Goal: Task Accomplishment & Management: Manage account settings

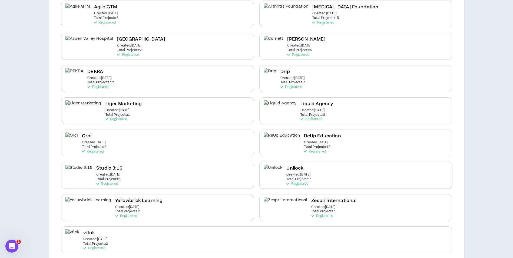
scroll to position [75, 0]
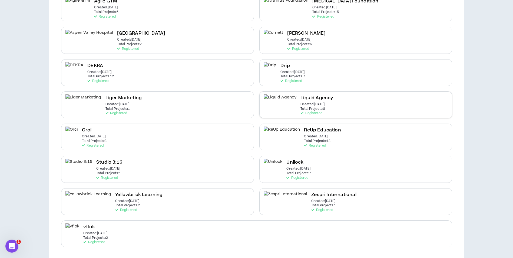
click at [319, 110] on div "Liquid Agency Created: [DATE] Total Projects: 8 Registered" at bounding box center [355, 104] width 193 height 27
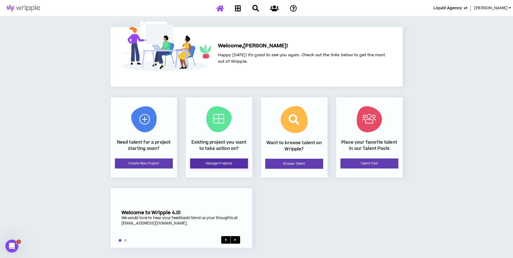
click at [239, 160] on link "Manage Projects" at bounding box center [219, 163] width 58 height 10
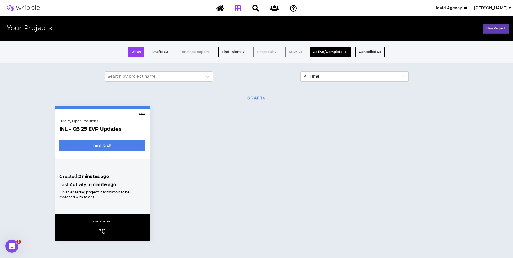
click at [336, 52] on button "Active/Complete ( 5 )" at bounding box center [330, 52] width 41 height 10
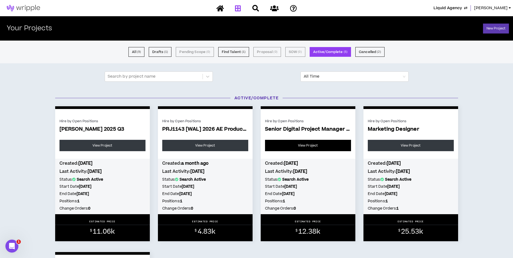
click at [289, 140] on link "View Project" at bounding box center [308, 145] width 86 height 11
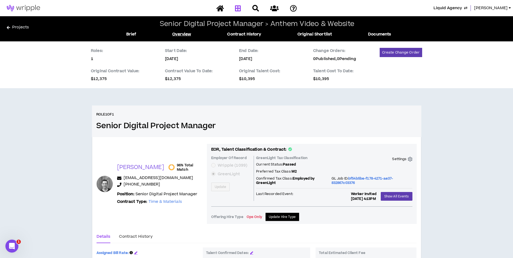
click at [239, 10] on icon at bounding box center [238, 8] width 6 height 7
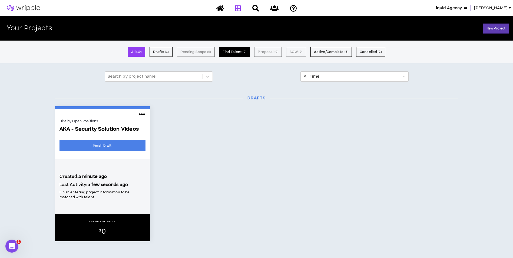
click at [237, 51] on button "Find Talent ( 2 )" at bounding box center [234, 52] width 31 height 10
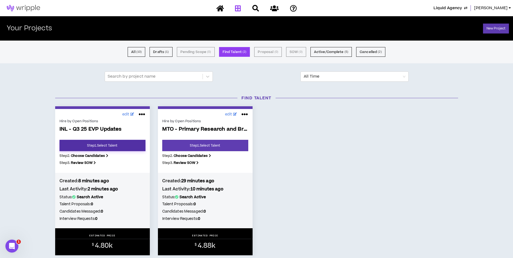
click at [122, 147] on link "Step 1 . Select Talent" at bounding box center [102, 145] width 86 height 11
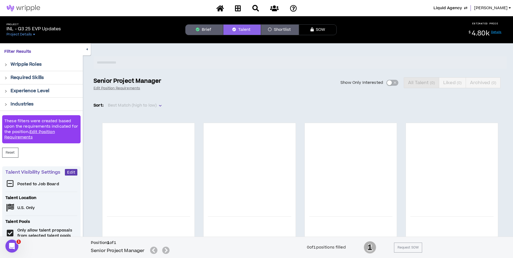
click at [202, 31] on button "Brief" at bounding box center [204, 29] width 38 height 11
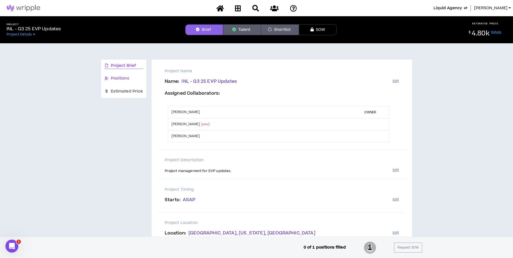
click at [126, 77] on span "Positions" at bounding box center [120, 78] width 18 height 6
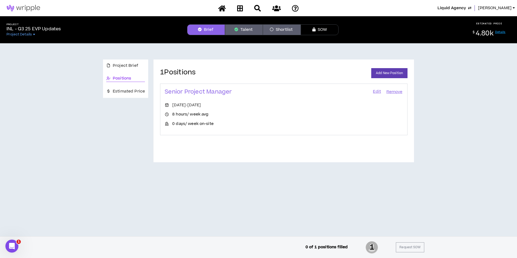
click at [249, 30] on button "Talent" at bounding box center [244, 29] width 38 height 11
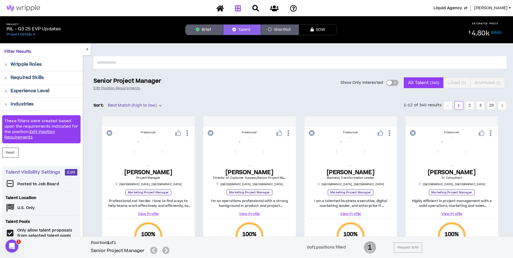
drag, startPoint x: 233, startPoint y: 10, endPoint x: 235, endPoint y: 8, distance: 2.9
click at [233, 10] on div at bounding box center [256, 8] width 95 height 9
click at [236, 7] on icon at bounding box center [238, 8] width 6 height 7
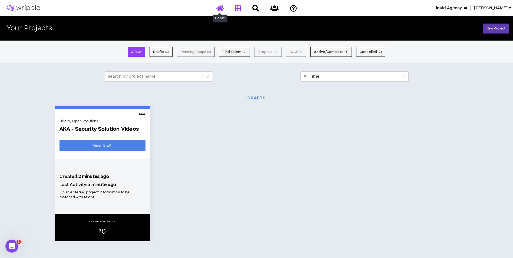
click at [218, 10] on icon at bounding box center [220, 8] width 8 height 7
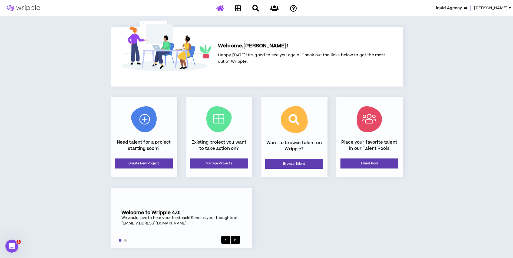
click at [232, 170] on div "Existing project you want to take action on? Manage Projects" at bounding box center [219, 137] width 67 height 80
click at [277, 6] on icon at bounding box center [274, 8] width 8 height 7
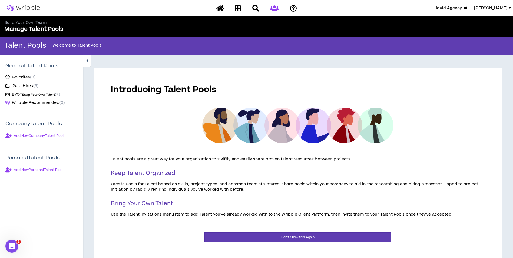
click at [43, 96] on span "Bring Your Own Talent" at bounding box center [38, 95] width 33 height 4
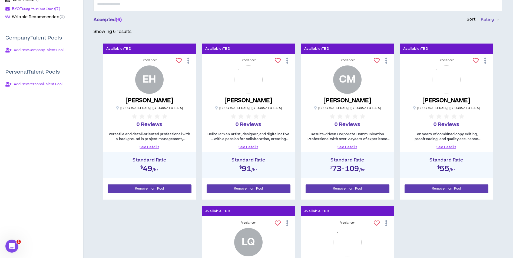
scroll to position [54, 0]
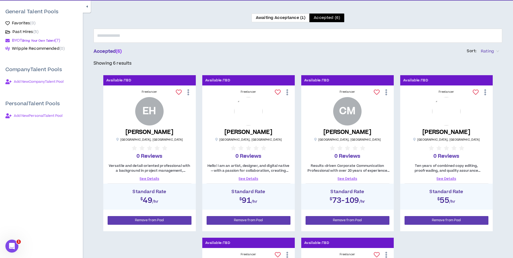
click at [290, 21] on label "Awaiting Acceptance (1)" at bounding box center [280, 18] width 58 height 9
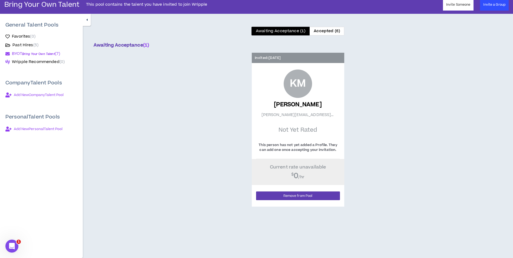
click at [321, 32] on span "Accepted (6)" at bounding box center [327, 31] width 26 height 6
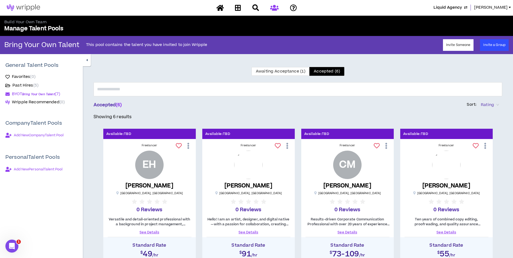
scroll to position [0, 0]
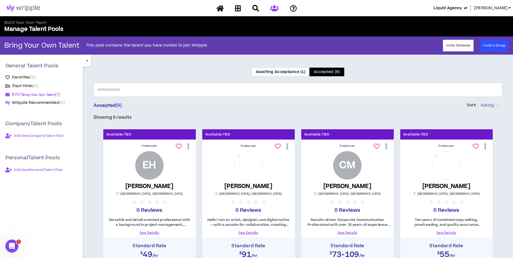
click at [289, 73] on span "Awaiting Acceptance (1)" at bounding box center [280, 72] width 49 height 6
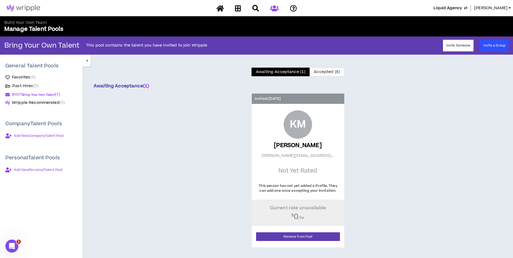
click at [23, 87] on span "Past Hires ( 5 )" at bounding box center [25, 85] width 26 height 5
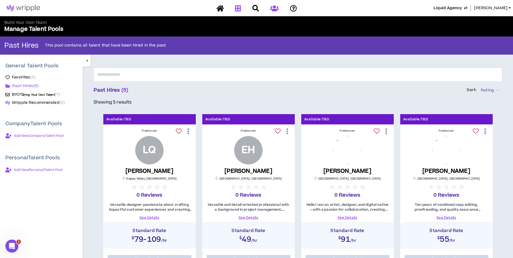
click at [238, 4] on link at bounding box center [238, 8] width 9 height 9
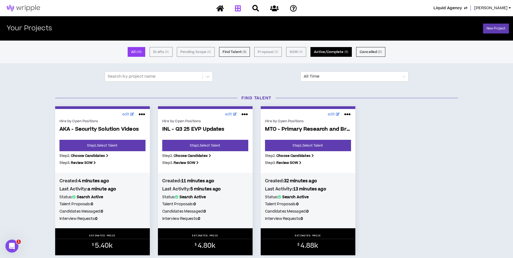
click at [323, 53] on button "Active/Complete ( 5 )" at bounding box center [330, 52] width 41 height 10
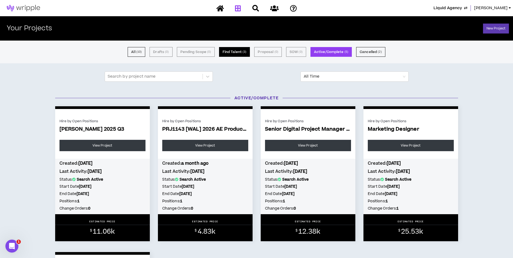
click at [240, 50] on button "Find Talent ( 3 )" at bounding box center [234, 52] width 31 height 10
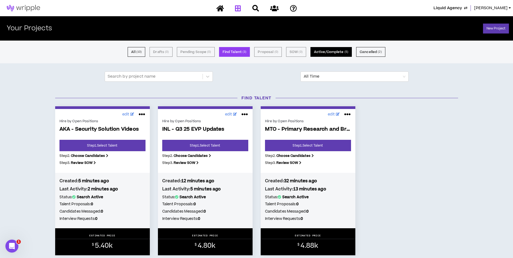
click at [335, 52] on button "Active/Complete ( 5 )" at bounding box center [330, 52] width 41 height 10
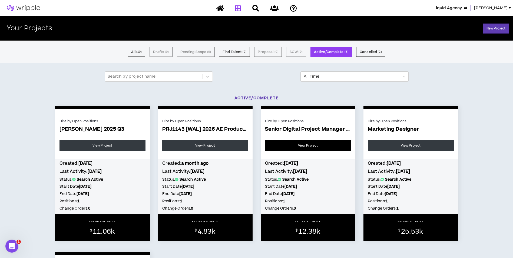
click at [290, 149] on link "View Project" at bounding box center [308, 145] width 86 height 11
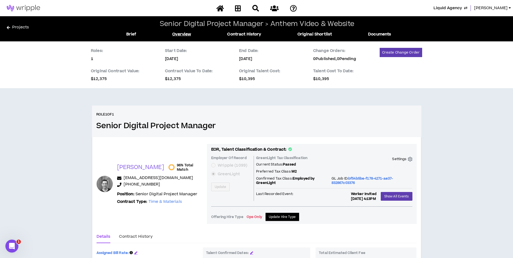
click at [272, 21] on h2 "Senior Digital Project Manager > Anthem Video & Website" at bounding box center [257, 24] width 194 height 8
click at [131, 37] on link "Brief" at bounding box center [131, 34] width 10 height 6
